Goal: Transaction & Acquisition: Purchase product/service

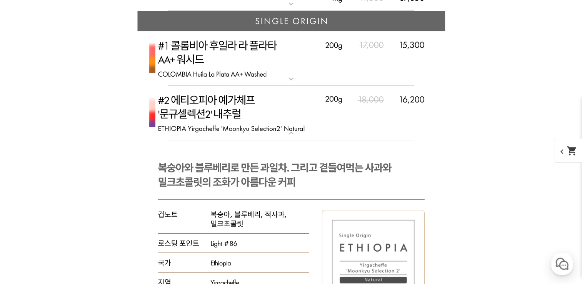
scroll to position [3461, 0]
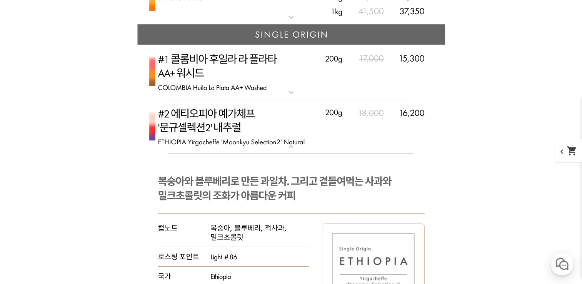
click at [291, 150] on mat-icon "expand_more" at bounding box center [290, 146] width 15 height 9
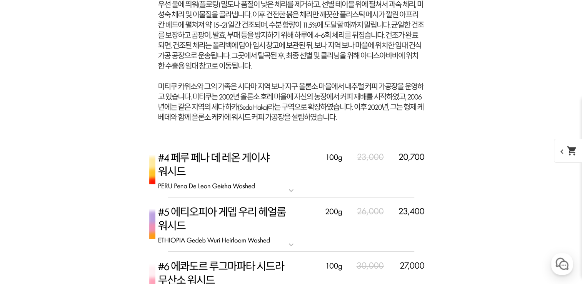
scroll to position [4038, 0]
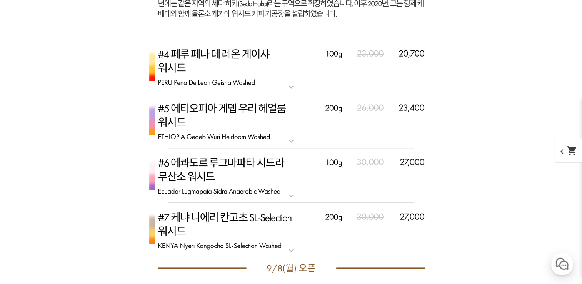
scroll to position [4114, 0]
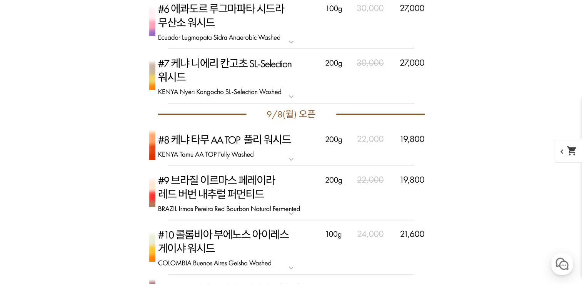
scroll to position [4268, 0]
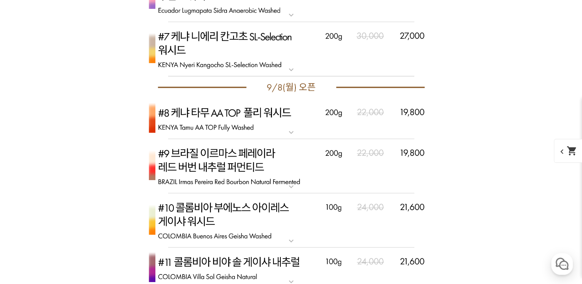
scroll to position [4307, 0]
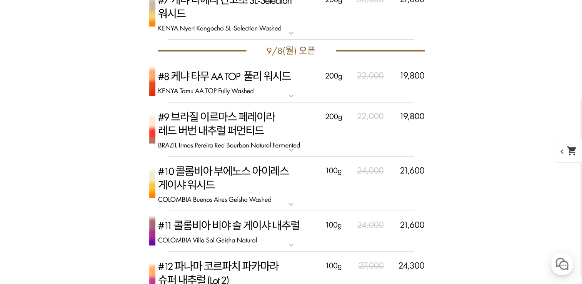
scroll to position [4345, 0]
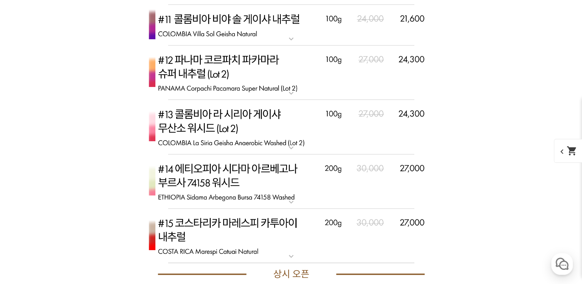
scroll to position [4537, 0]
click at [292, 200] on mat-icon "expand_more" at bounding box center [290, 201] width 15 height 9
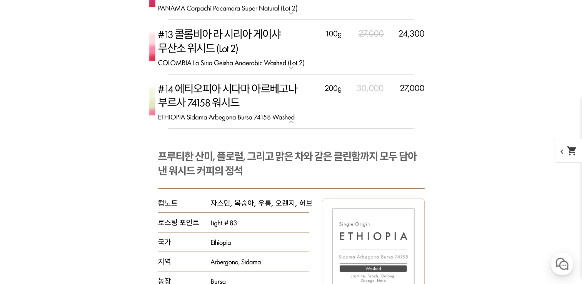
scroll to position [4614, 0]
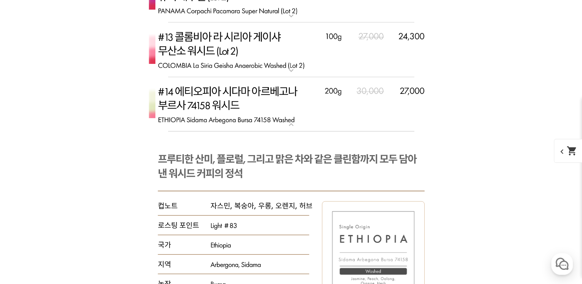
click at [288, 125] on mat-icon "expand_more" at bounding box center [290, 124] width 15 height 9
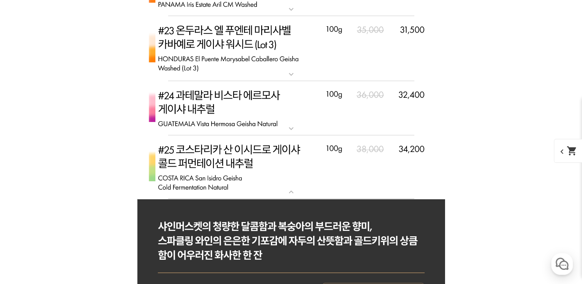
scroll to position [5037, 0]
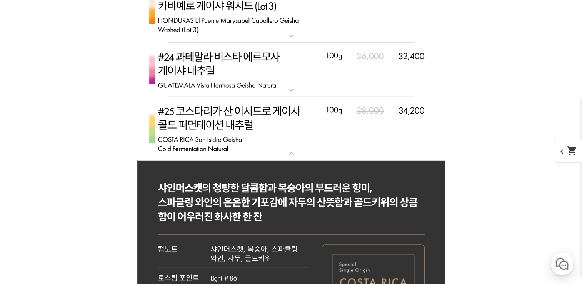
click at [290, 154] on mat-icon "expand_more" at bounding box center [290, 153] width 15 height 9
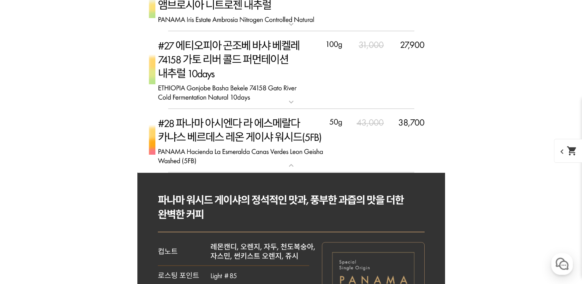
scroll to position [5806, 0]
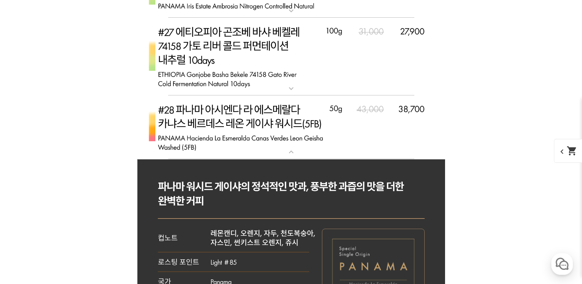
click at [288, 147] on mat-icon "expand_more" at bounding box center [290, 151] width 15 height 9
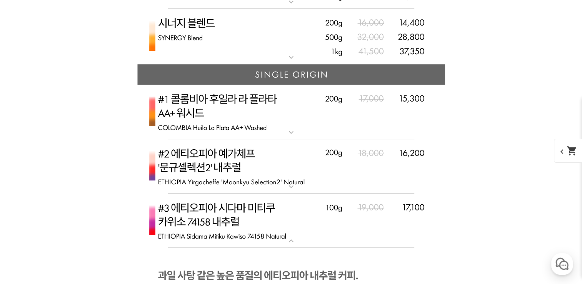
scroll to position [3461, 0]
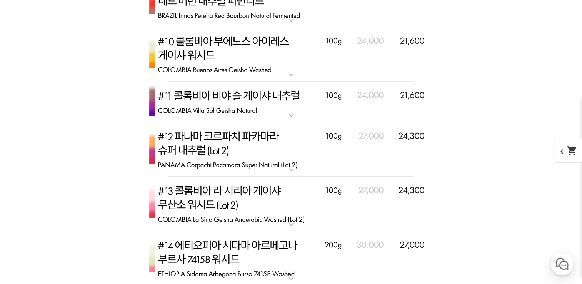
scroll to position [4499, 0]
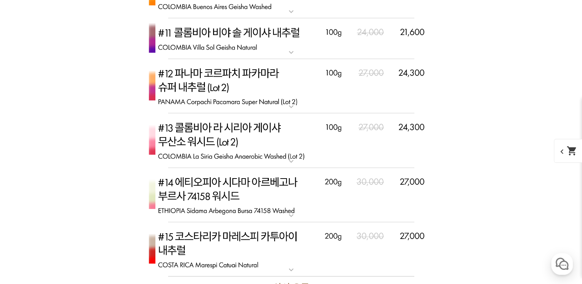
scroll to position [4537, 0]
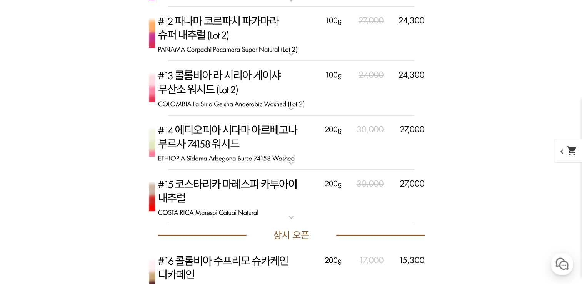
click at [289, 163] on mat-icon "expand_more" at bounding box center [290, 162] width 15 height 9
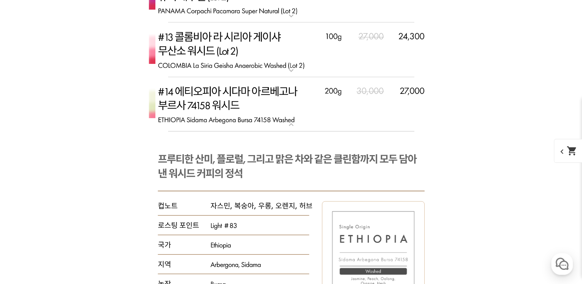
scroll to position [4730, 0]
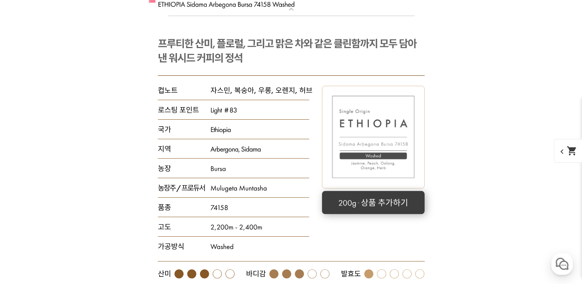
click at [375, 199] on rect at bounding box center [373, 202] width 103 height 23
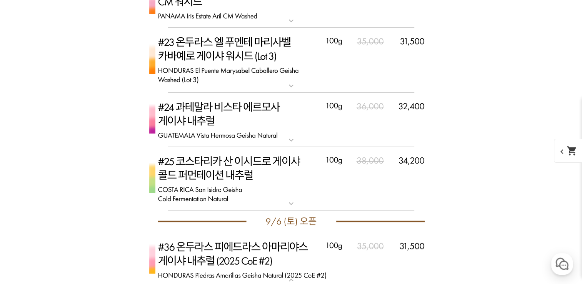
scroll to position [5422, 0]
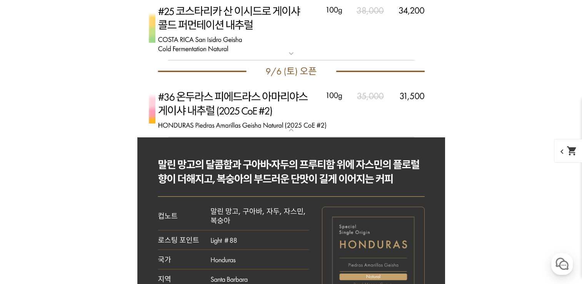
scroll to position [5576, 0]
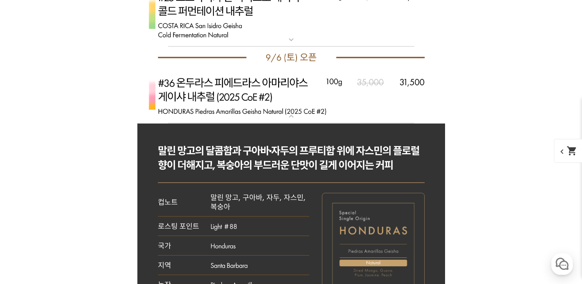
click at [290, 117] on mat-icon "expand_more" at bounding box center [290, 116] width 15 height 9
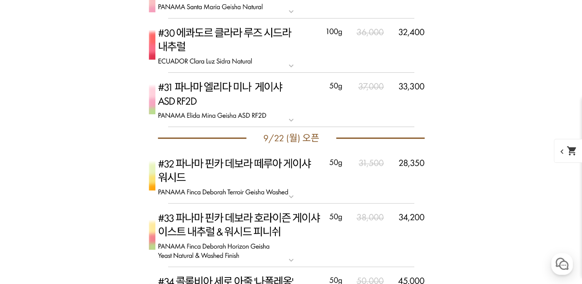
scroll to position [5999, 0]
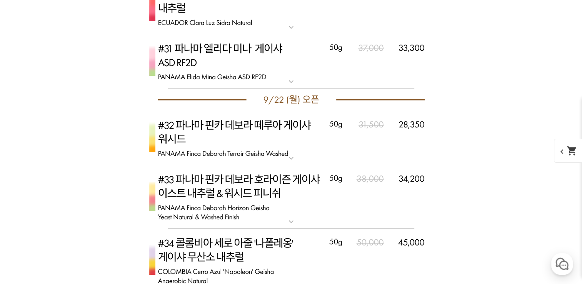
click at [481, 162] on div "게시글 신고하기 신고사유 관련없는 내용 욕설/비방 개인정보유출 광고/홍보글 기타 신고해주신 내용은 쇼핑몰 운영자의 검토 후 내부 운영 정책에 …" at bounding box center [291, 197] width 473 height 11593
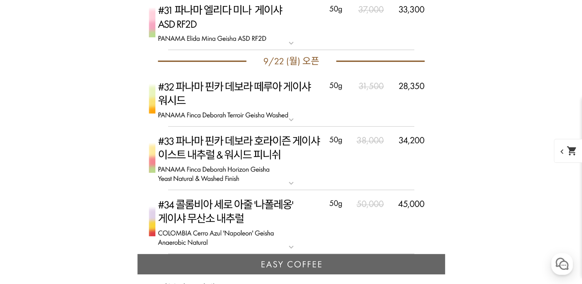
drag, startPoint x: 481, startPoint y: 162, endPoint x: 474, endPoint y: 160, distance: 7.7
click at [480, 162] on div "게시글 신고하기 신고사유 관련없는 내용 욕설/비방 개인정보유출 광고/홍보글 기타 신고해주신 내용은 쇼핑몰 운영자의 검토 후 내부 운영 정책에 …" at bounding box center [291, 159] width 473 height 11593
click at [473, 159] on div "게시글 신고하기 신고사유 관련없는 내용 욕설/비방 개인정보유출 광고/홍보글 기타 신고해주신 내용은 쇼핑몰 운영자의 검토 후 내부 운영 정책에 …" at bounding box center [291, 159] width 473 height 11593
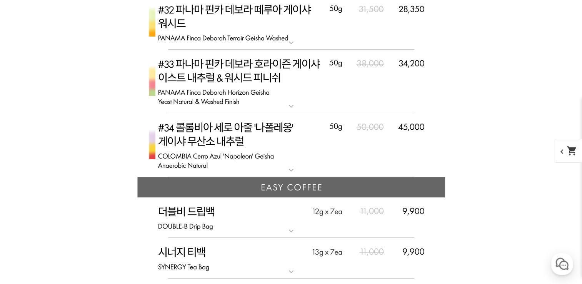
click at [473, 159] on div "게시글 신고하기 신고사유 관련없는 내용 욕설/비방 개인정보유출 광고/홍보글 기타 신고해주신 내용은 쇼핑몰 운영자의 검토 후 내부 운영 정책에 …" at bounding box center [291, 82] width 473 height 11593
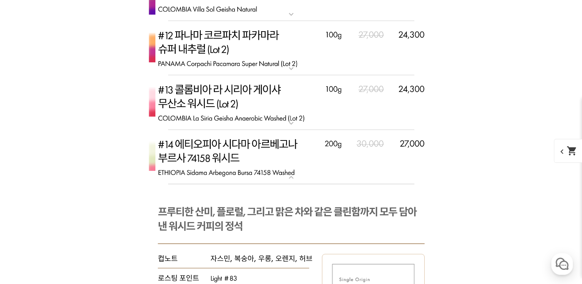
scroll to position [4537, 0]
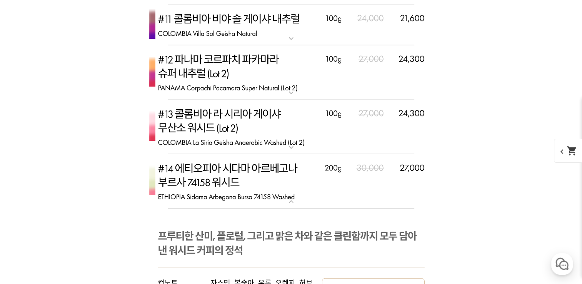
click at [289, 202] on mat-icon "expand_more" at bounding box center [290, 201] width 15 height 9
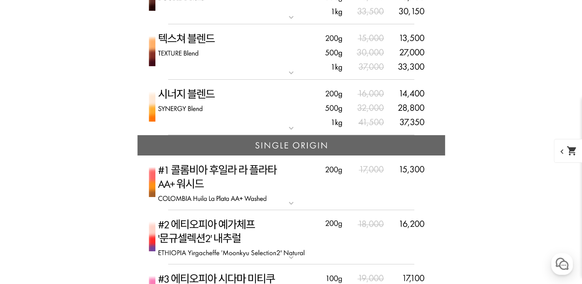
scroll to position [3192, 0]
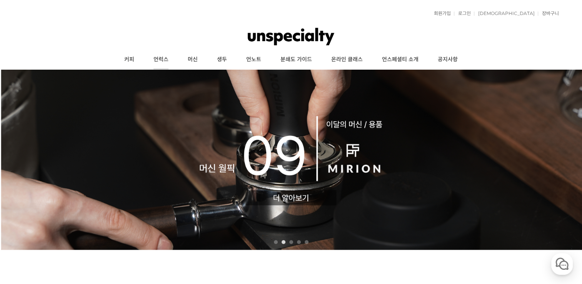
click at [158, 60] on link "언럭스" at bounding box center [161, 59] width 34 height 19
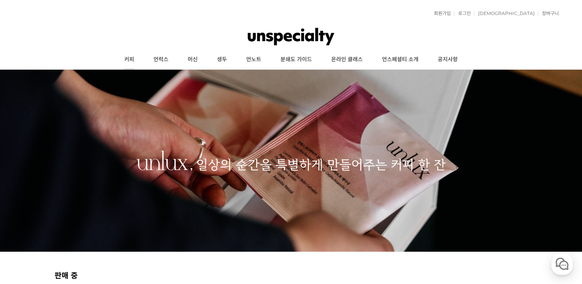
click at [132, 60] on link "커피" at bounding box center [129, 59] width 29 height 19
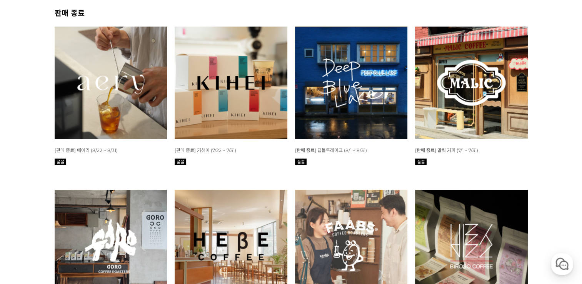
scroll to position [308, 0]
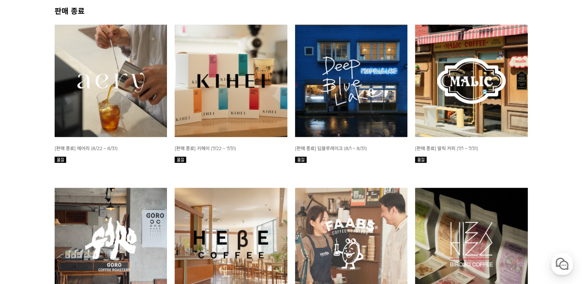
click at [355, 96] on img at bounding box center [351, 81] width 113 height 113
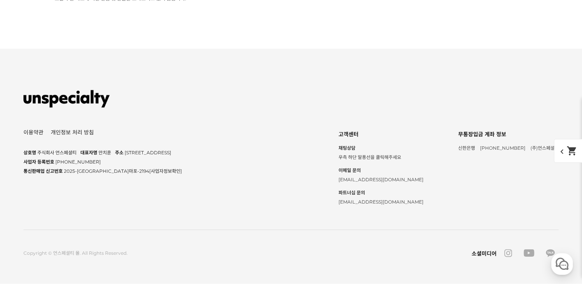
scroll to position [5707, 0]
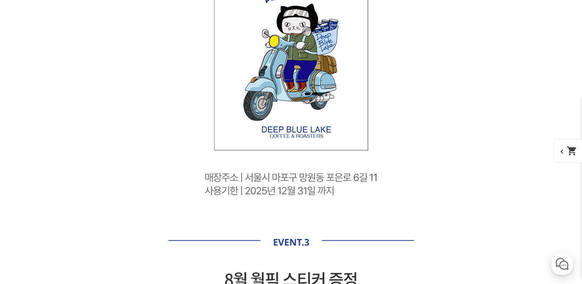
scroll to position [0, 0]
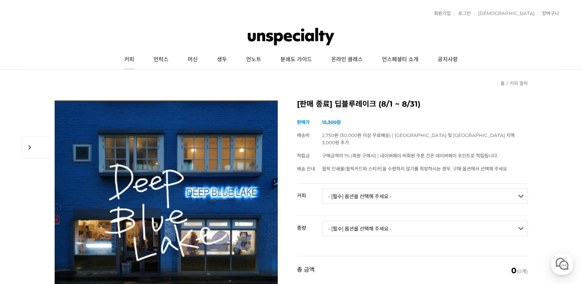
click at [129, 59] on link "커피" at bounding box center [129, 59] width 29 height 19
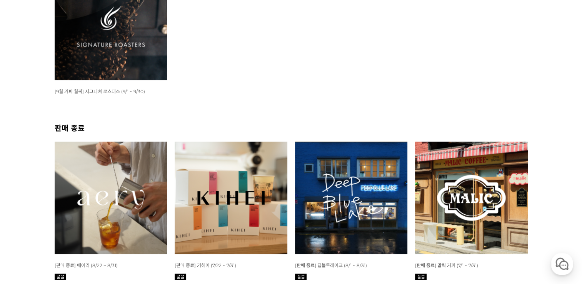
scroll to position [192, 0]
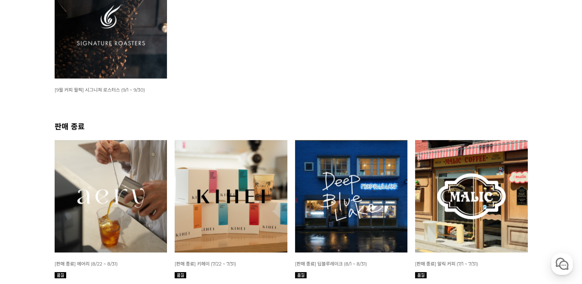
click at [110, 52] on img at bounding box center [111, 22] width 113 height 113
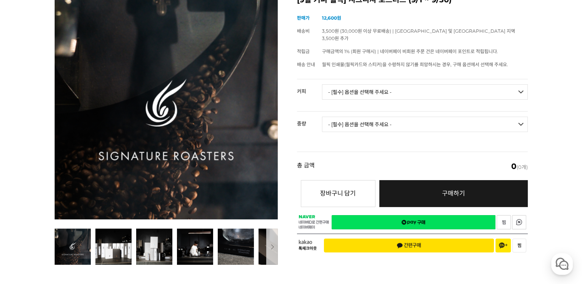
scroll to position [115, 0]
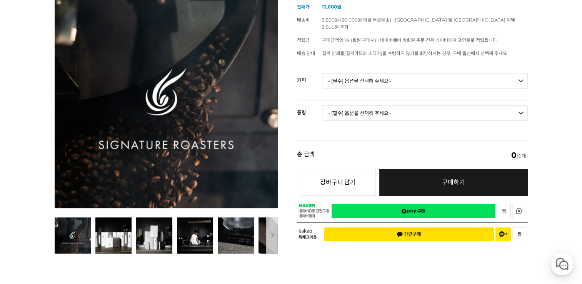
click at [521, 76] on select "- [필수] 옵션을 선택해 주세요 - ------------------- 언스페셜티 분쇄도 가이드 종이(주문 1건당 최대 1개 제공) 월픽 인…" at bounding box center [425, 80] width 206 height 15
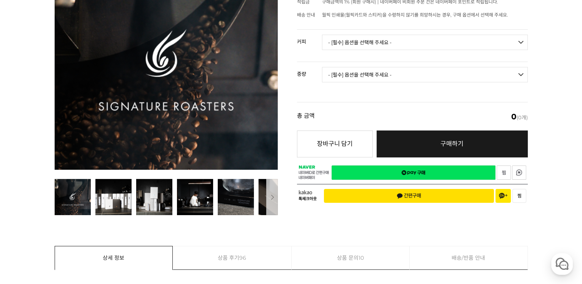
click at [523, 35] on select "- [필수] 옵션을 선택해 주세요 - ------------------- 언스페셜티 분쇄도 가이드 종이(주문 1건당 최대 1개 제공) 월픽 인…" at bounding box center [425, 42] width 206 height 15
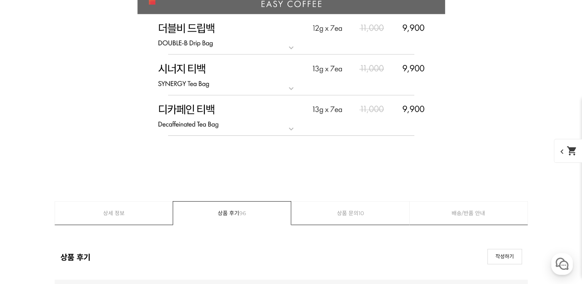
scroll to position [2307, 0]
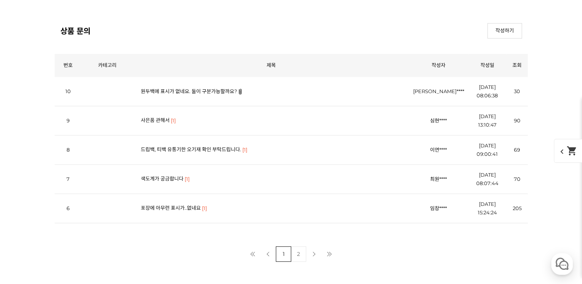
scroll to position [3345, 0]
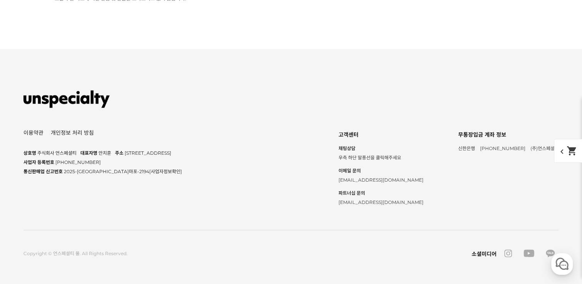
scroll to position [4576, 0]
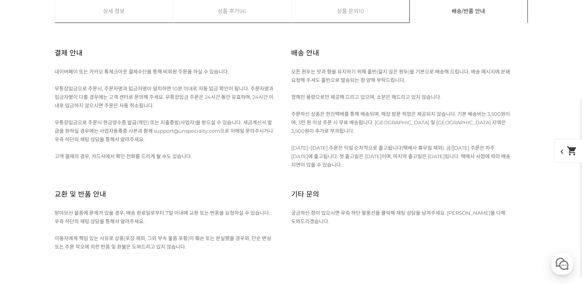
scroll to position [4499, 0]
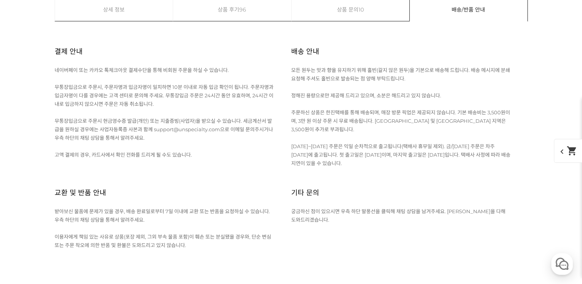
scroll to position [4384, 0]
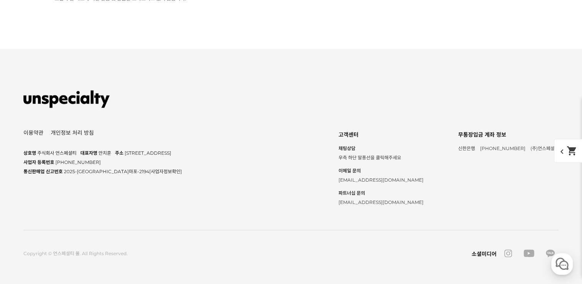
scroll to position [4461, 0]
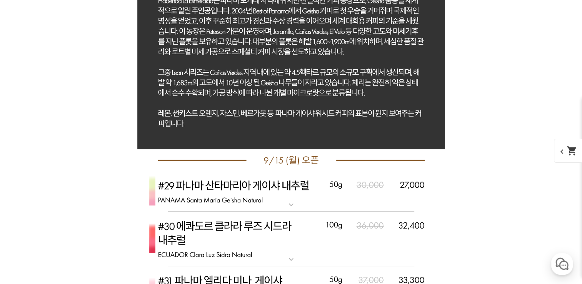
scroll to position [3345, 0]
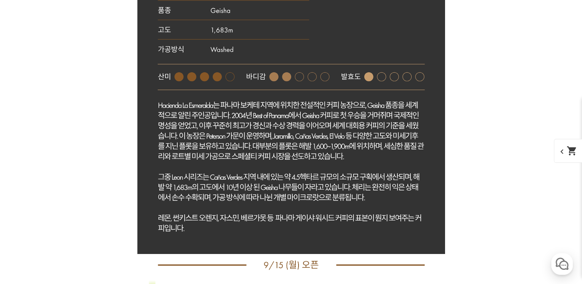
drag, startPoint x: 457, startPoint y: 148, endPoint x: 430, endPoint y: 144, distance: 26.8
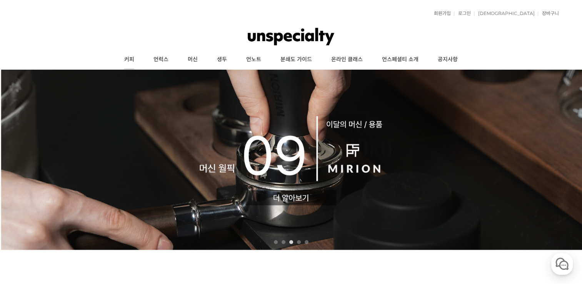
click at [133, 61] on link "커피" at bounding box center [129, 59] width 29 height 19
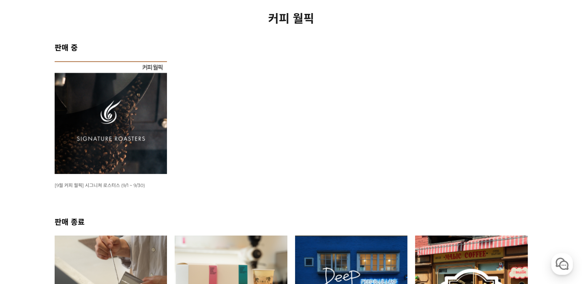
scroll to position [115, 0]
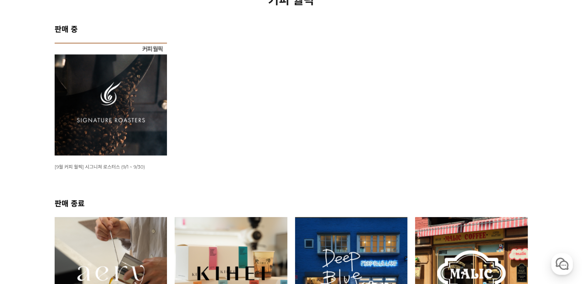
click at [112, 111] on img at bounding box center [111, 99] width 113 height 113
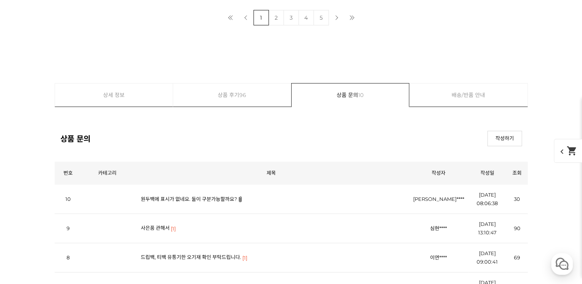
scroll to position [2653, 0]
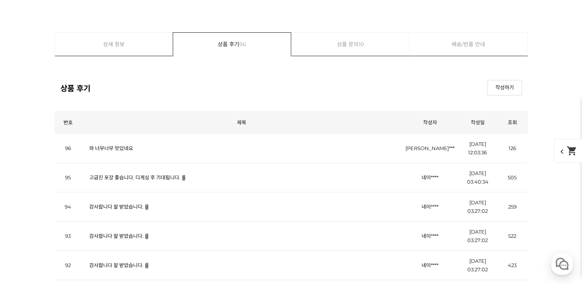
scroll to position [2730, 0]
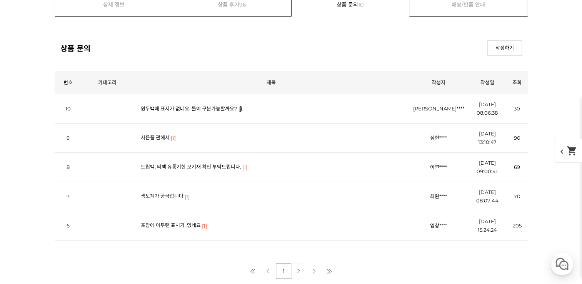
scroll to position [2769, 0]
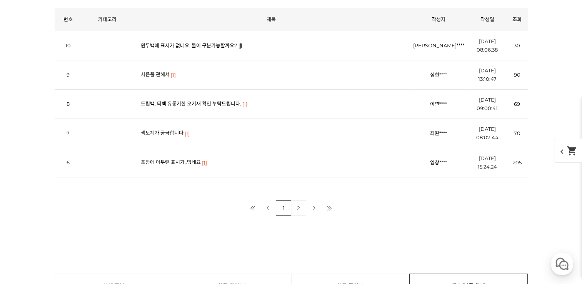
scroll to position [2807, 0]
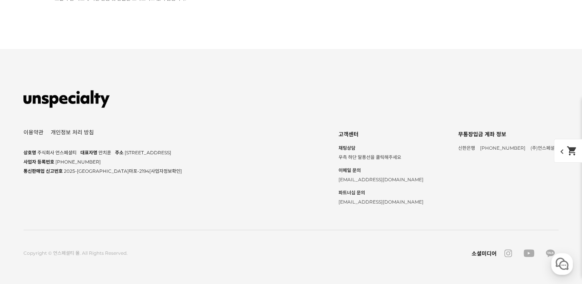
scroll to position [3961, 0]
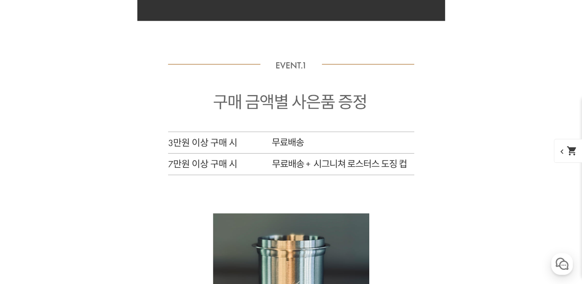
scroll to position [3999, 0]
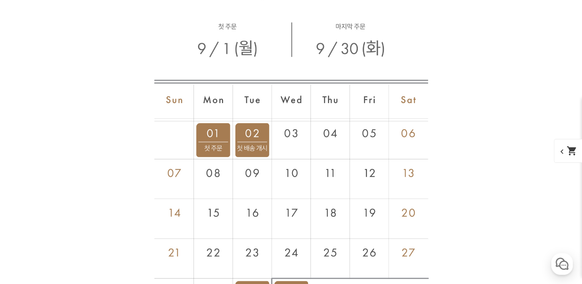
scroll to position [2884, 0]
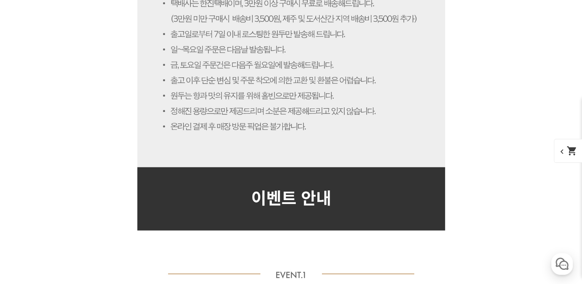
scroll to position [2846, 0]
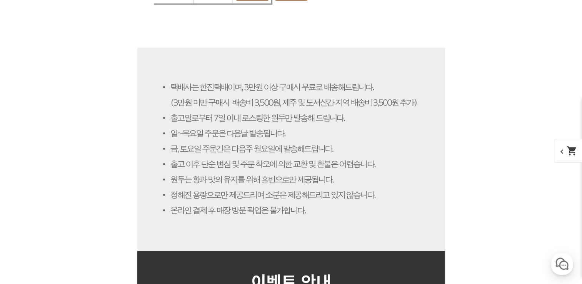
scroll to position [2769, 0]
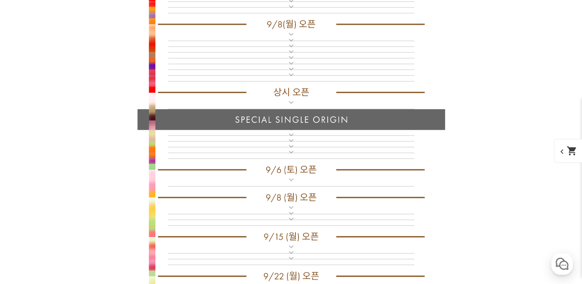
scroll to position [1923, 0]
